Goal: Entertainment & Leisure: Browse casually

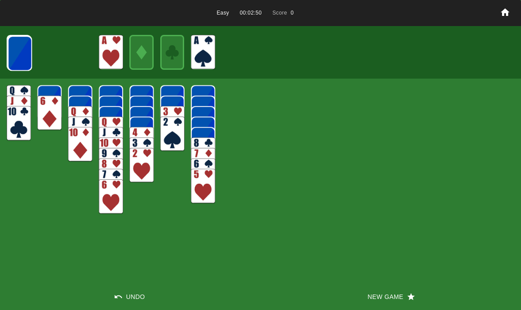
click at [16, 52] on img at bounding box center [20, 53] width 24 height 35
click at [15, 52] on img at bounding box center [20, 53] width 24 height 35
click at [17, 60] on img at bounding box center [20, 53] width 24 height 35
click at [12, 52] on img at bounding box center [20, 53] width 24 height 35
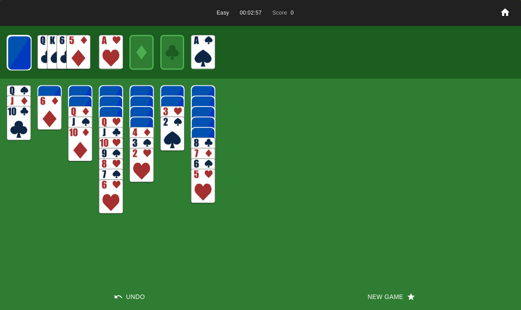
click at [11, 55] on img at bounding box center [19, 52] width 24 height 35
click at [12, 50] on img at bounding box center [19, 52] width 24 height 35
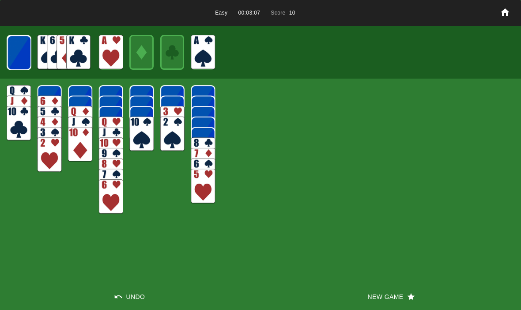
click at [21, 52] on img at bounding box center [19, 52] width 24 height 35
click at [9, 51] on img at bounding box center [19, 52] width 24 height 35
click at [17, 54] on img at bounding box center [19, 52] width 24 height 35
click at [21, 57] on img at bounding box center [19, 52] width 24 height 35
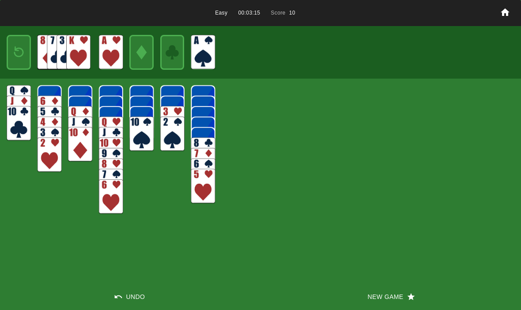
click at [14, 50] on img at bounding box center [18, 52] width 15 height 21
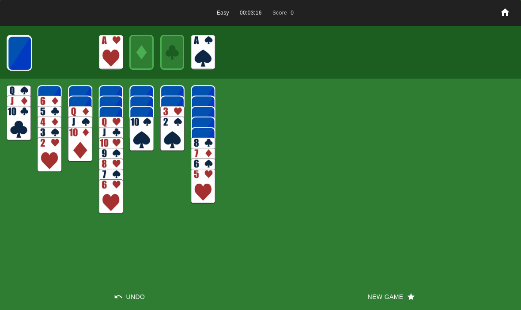
click at [13, 49] on img at bounding box center [20, 53] width 24 height 35
click at [15, 54] on img at bounding box center [20, 53] width 24 height 35
click at [12, 58] on img at bounding box center [20, 53] width 24 height 35
click at [11, 53] on img at bounding box center [19, 52] width 24 height 35
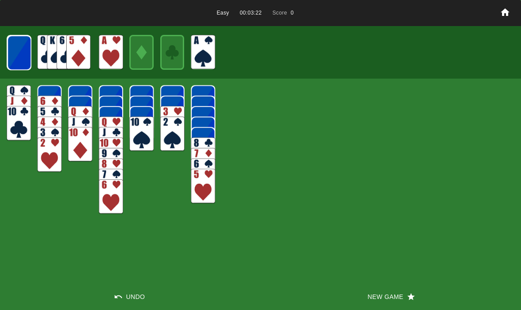
click at [7, 55] on img at bounding box center [19, 52] width 24 height 35
click at [19, 60] on img at bounding box center [19, 52] width 24 height 35
click at [12, 57] on img at bounding box center [19, 52] width 24 height 35
click at [13, 54] on img at bounding box center [19, 52] width 24 height 35
click at [15, 50] on img at bounding box center [19, 52] width 24 height 35
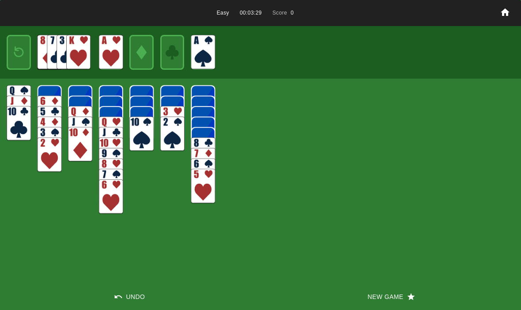
click at [20, 53] on img at bounding box center [18, 52] width 15 height 21
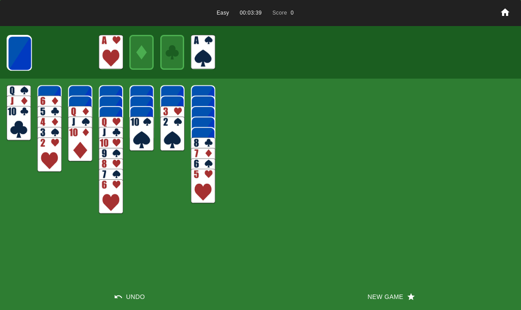
click at [384, 293] on button "New Game" at bounding box center [390, 296] width 260 height 26
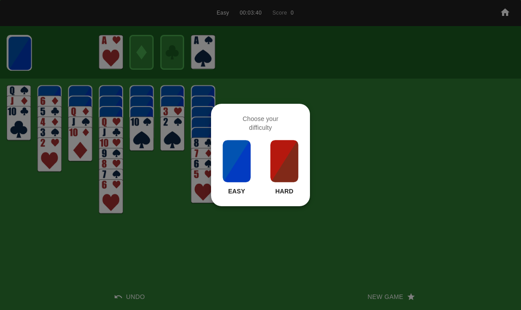
click at [240, 164] on img at bounding box center [237, 161] width 30 height 44
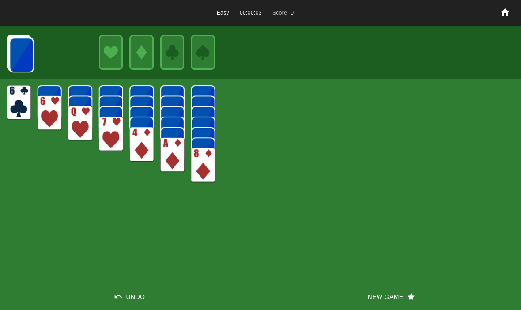
click at [391, 286] on button "New Game" at bounding box center [390, 296] width 260 height 26
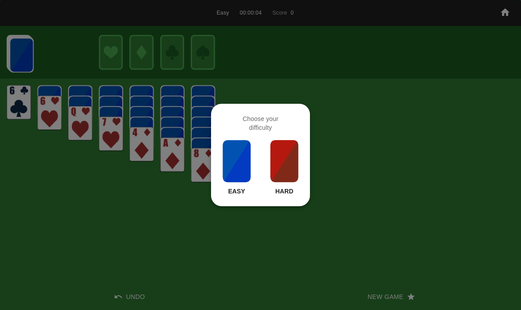
click at [243, 176] on img at bounding box center [237, 161] width 30 height 44
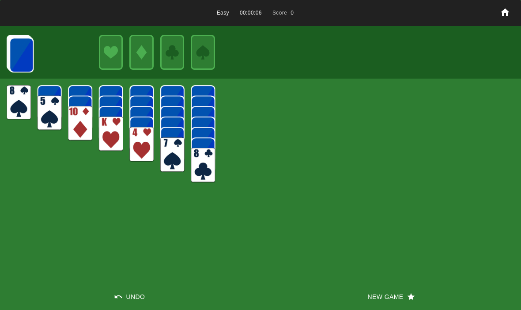
click at [17, 50] on img at bounding box center [21, 55] width 24 height 35
click at [17, 58] on img at bounding box center [21, 55] width 24 height 35
